Goal: Information Seeking & Learning: Find specific fact

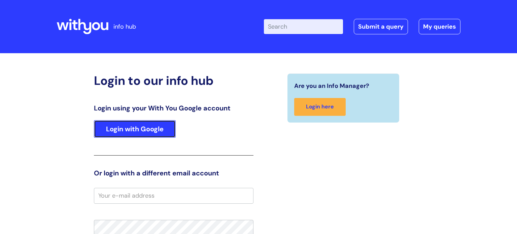
click at [155, 134] on link "Login with Google" at bounding box center [135, 129] width 82 height 18
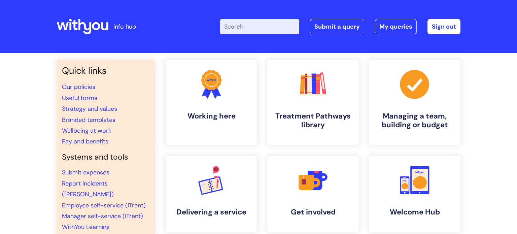
click at [255, 26] on input "Enter your search term here..." at bounding box center [259, 26] width 79 height 15
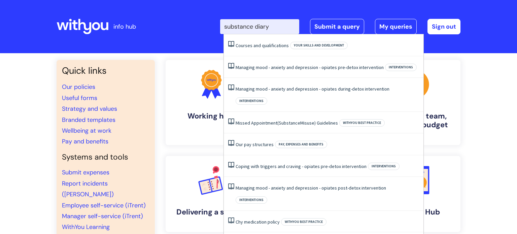
type input "substance diary"
click button "Search" at bounding box center [0, 0] width 0 height 0
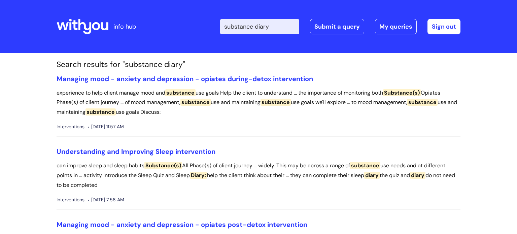
click at [244, 27] on input "substance diary" at bounding box center [259, 26] width 79 height 15
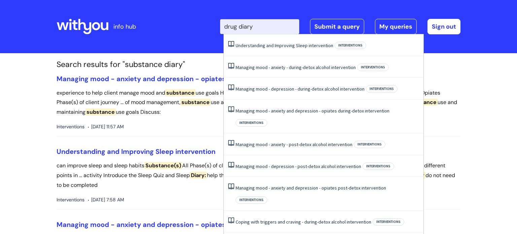
type input "drug diary"
click button "Search" at bounding box center [0, 0] width 0 height 0
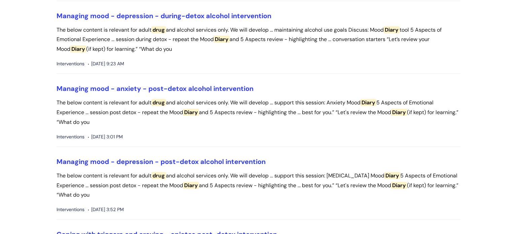
scroll to position [863, 0]
